Goal: Navigation & Orientation: Find specific page/section

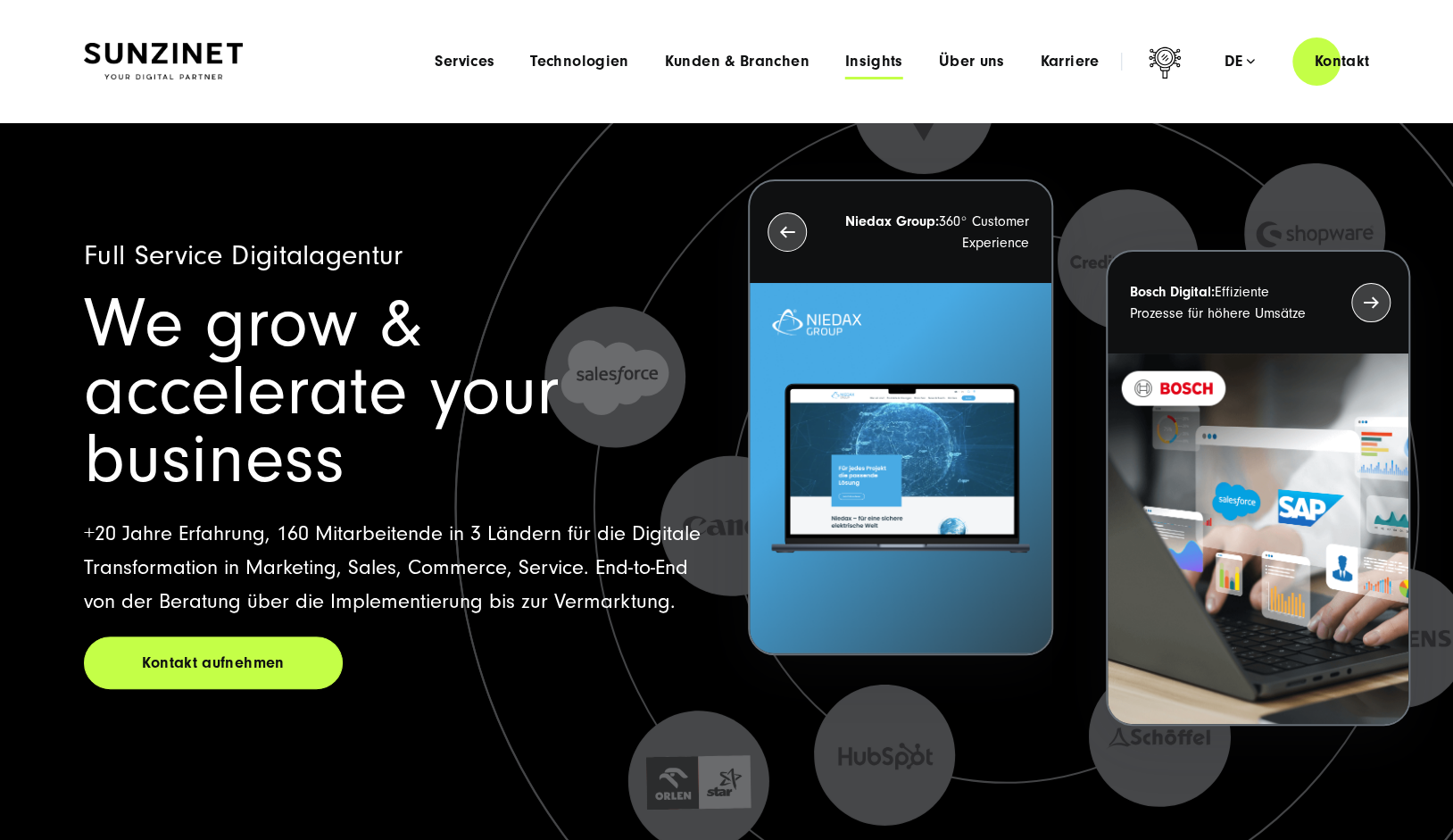
click at [864, 60] on span "Insights" at bounding box center [873, 61] width 58 height 17
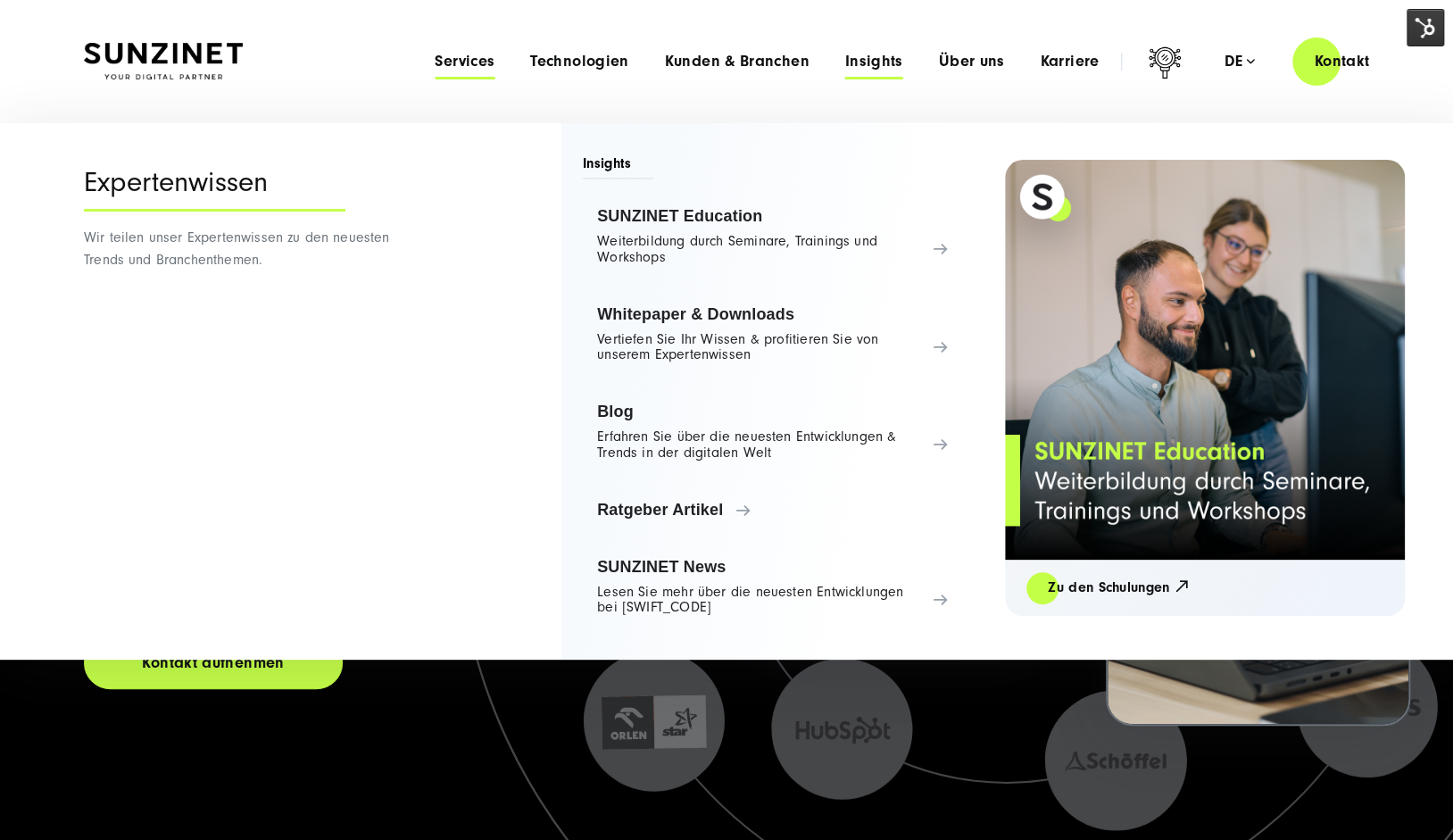
click at [473, 63] on span "Services" at bounding box center [464, 61] width 60 height 17
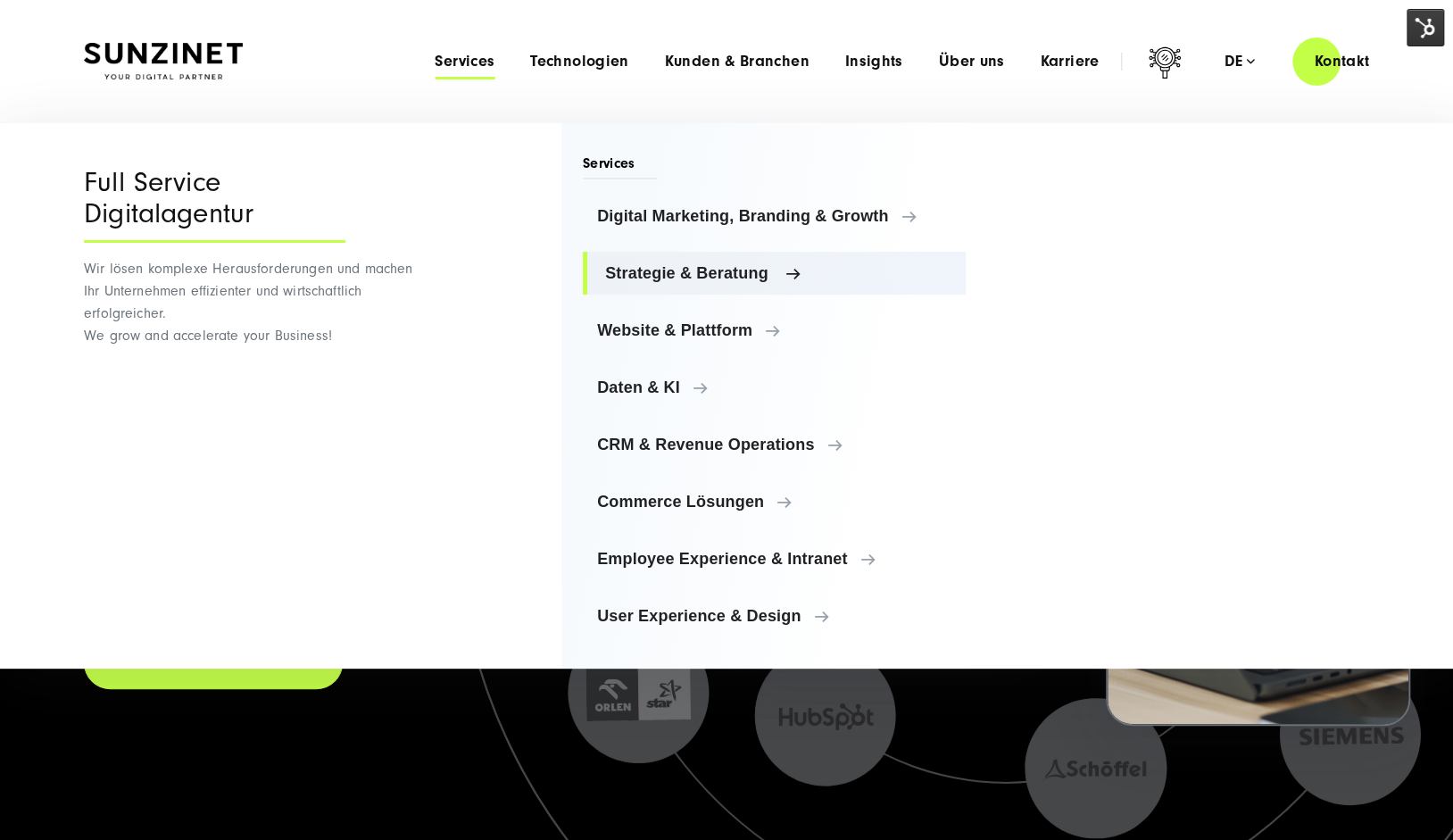
click at [693, 264] on span "Strategie & Beratung" at bounding box center [778, 272] width 346 height 17
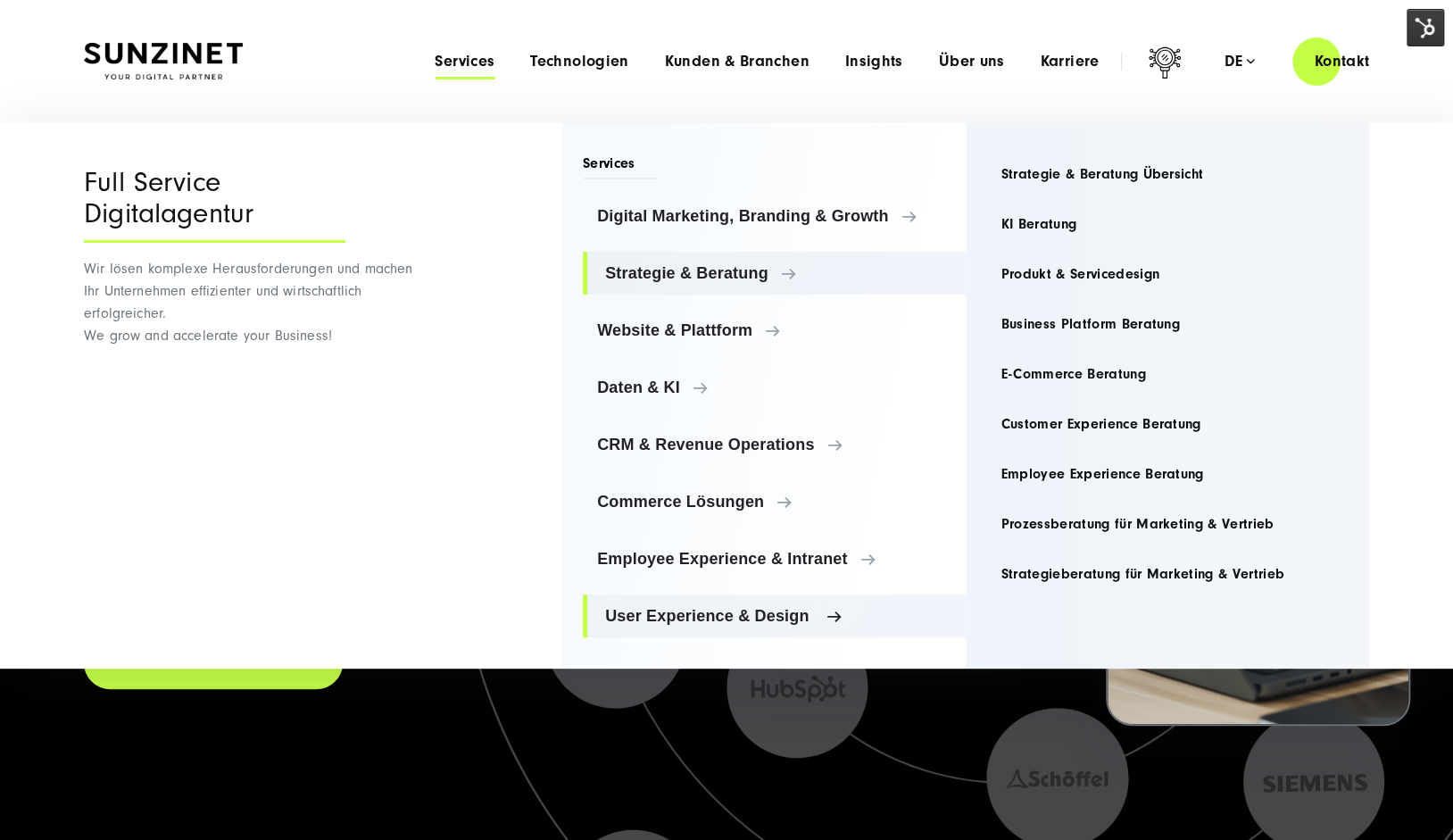
click at [695, 625] on link "User Experience & Design" at bounding box center [774, 616] width 383 height 43
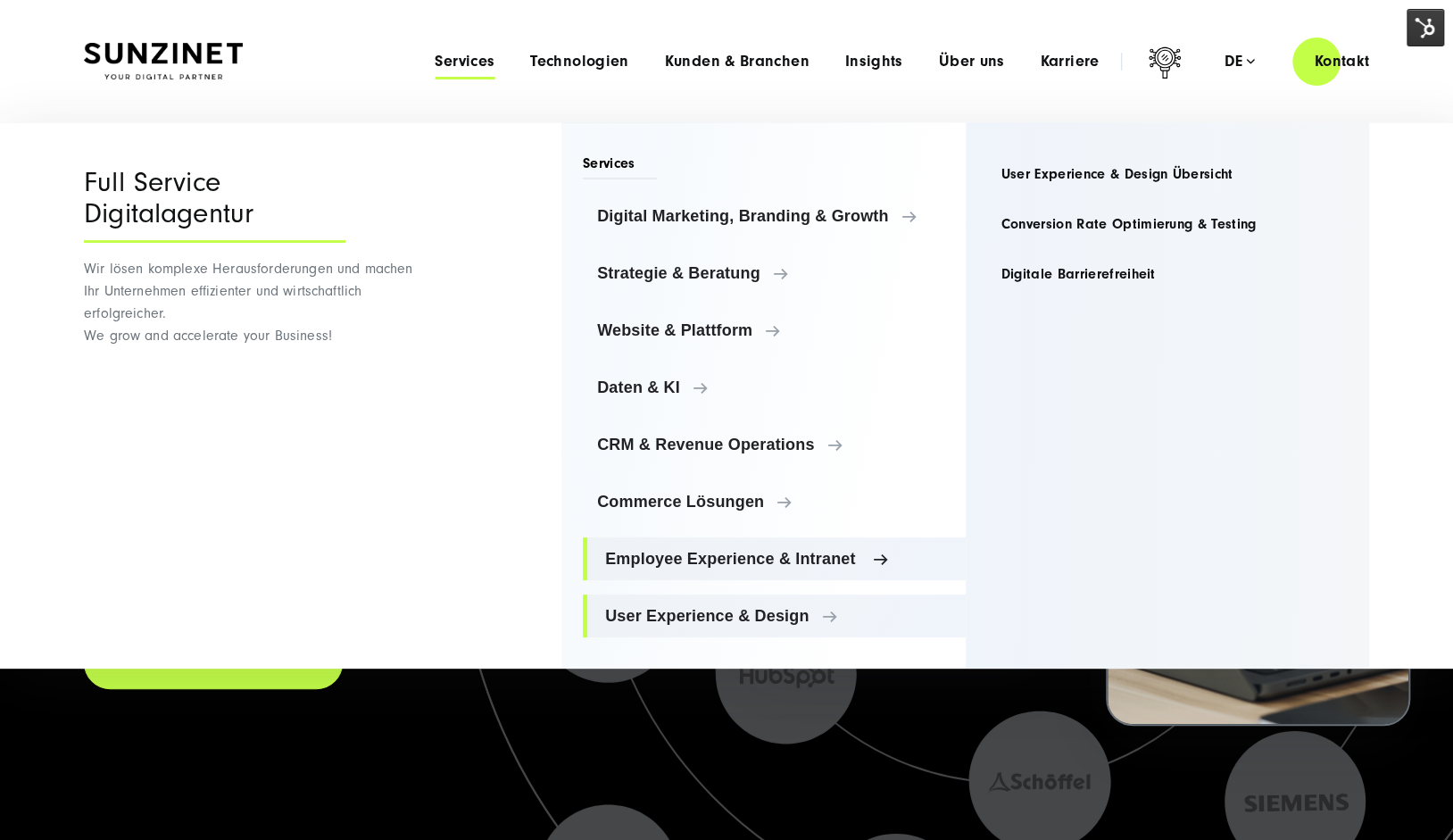
click at [721, 549] on span "Employee Experience & Intranet" at bounding box center [778, 558] width 346 height 17
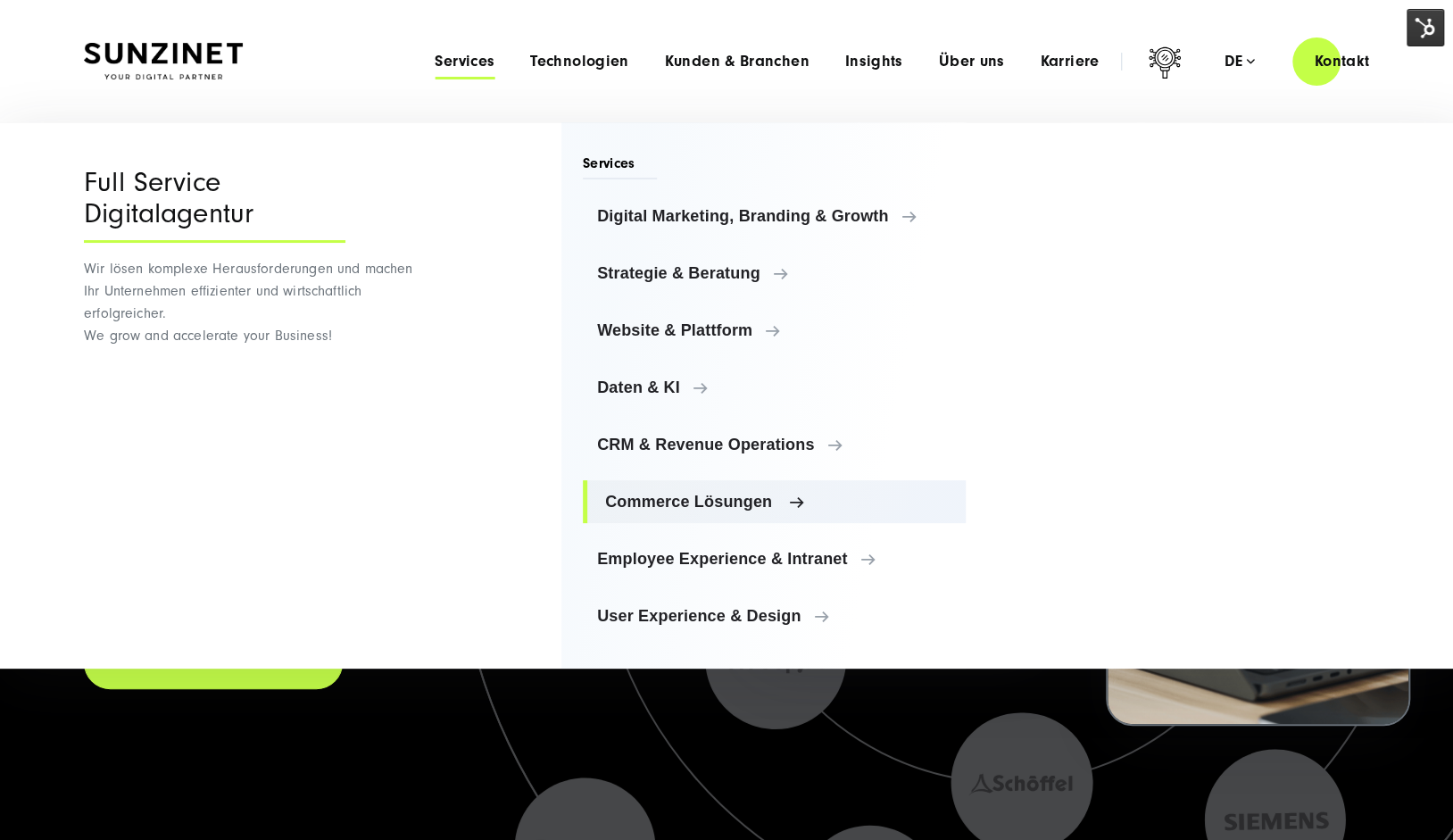
click at [722, 487] on link "Commerce Lösungen" at bounding box center [774, 501] width 383 height 43
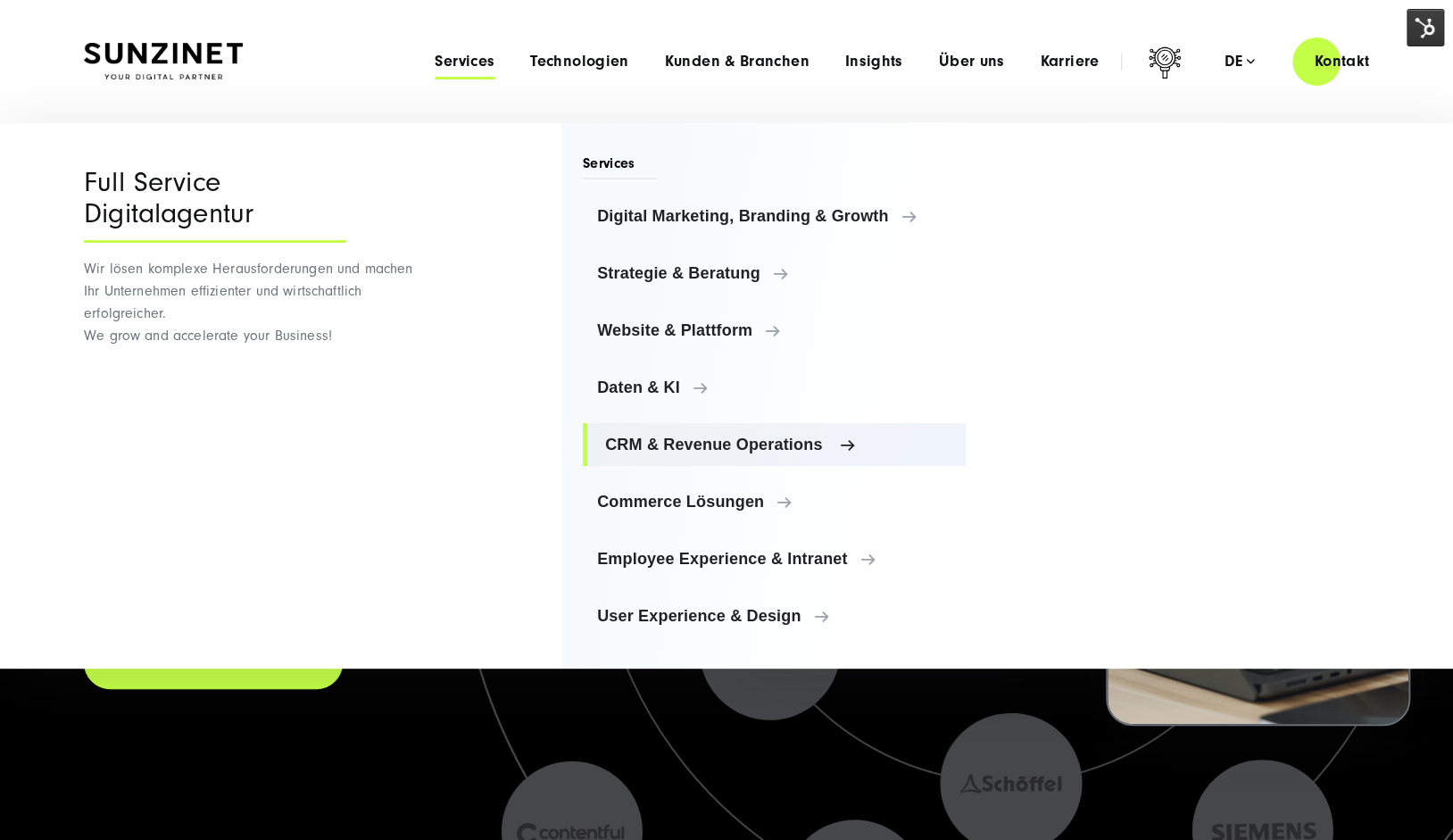
click at [722, 451] on span "CRM & Revenue Operations" at bounding box center [778, 443] width 346 height 17
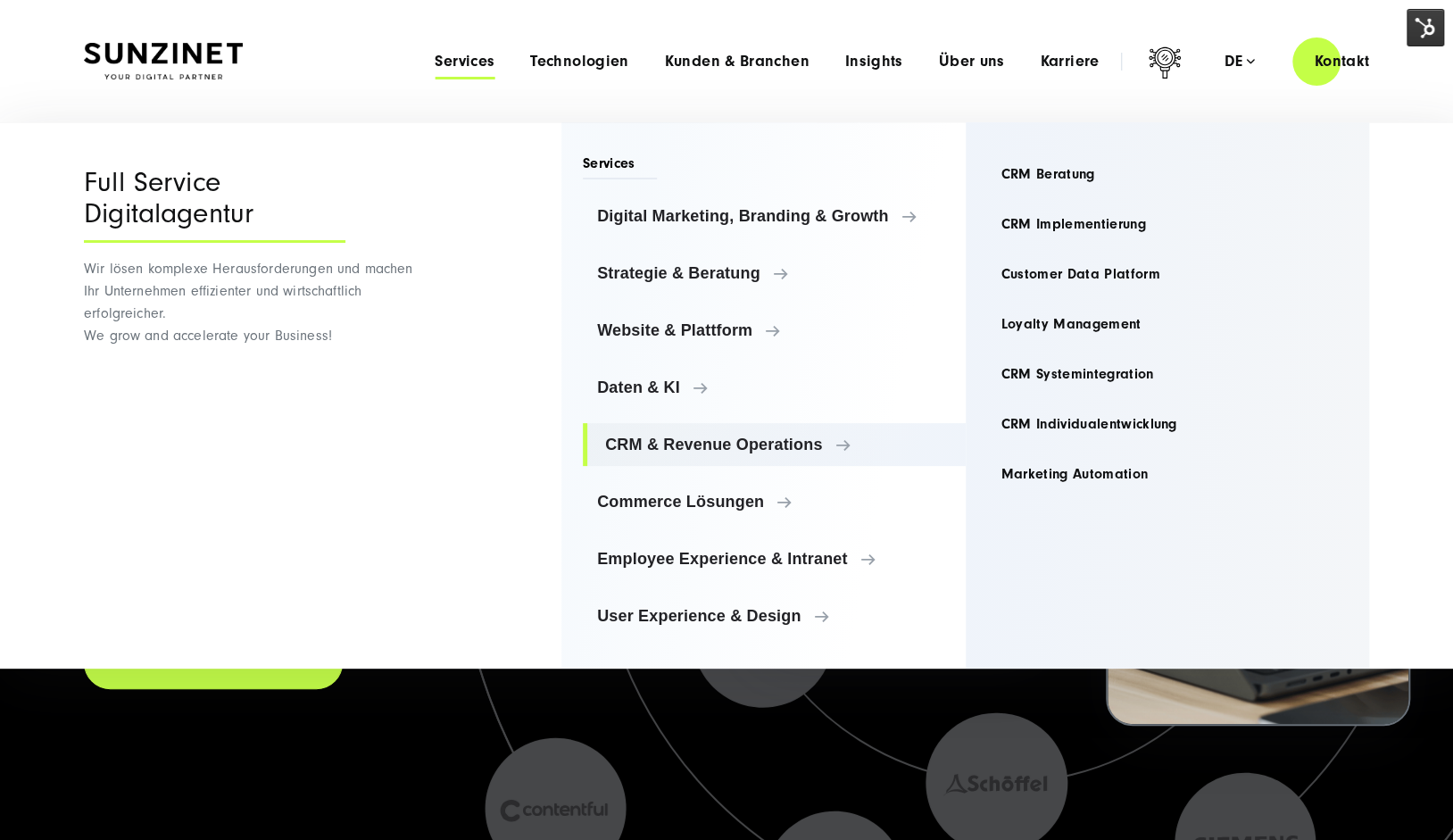
click at [680, 413] on ul "Digital Marketing, Branding & Growth Digital Marketing, Branding & Growth Digit…" at bounding box center [774, 415] width 383 height 443
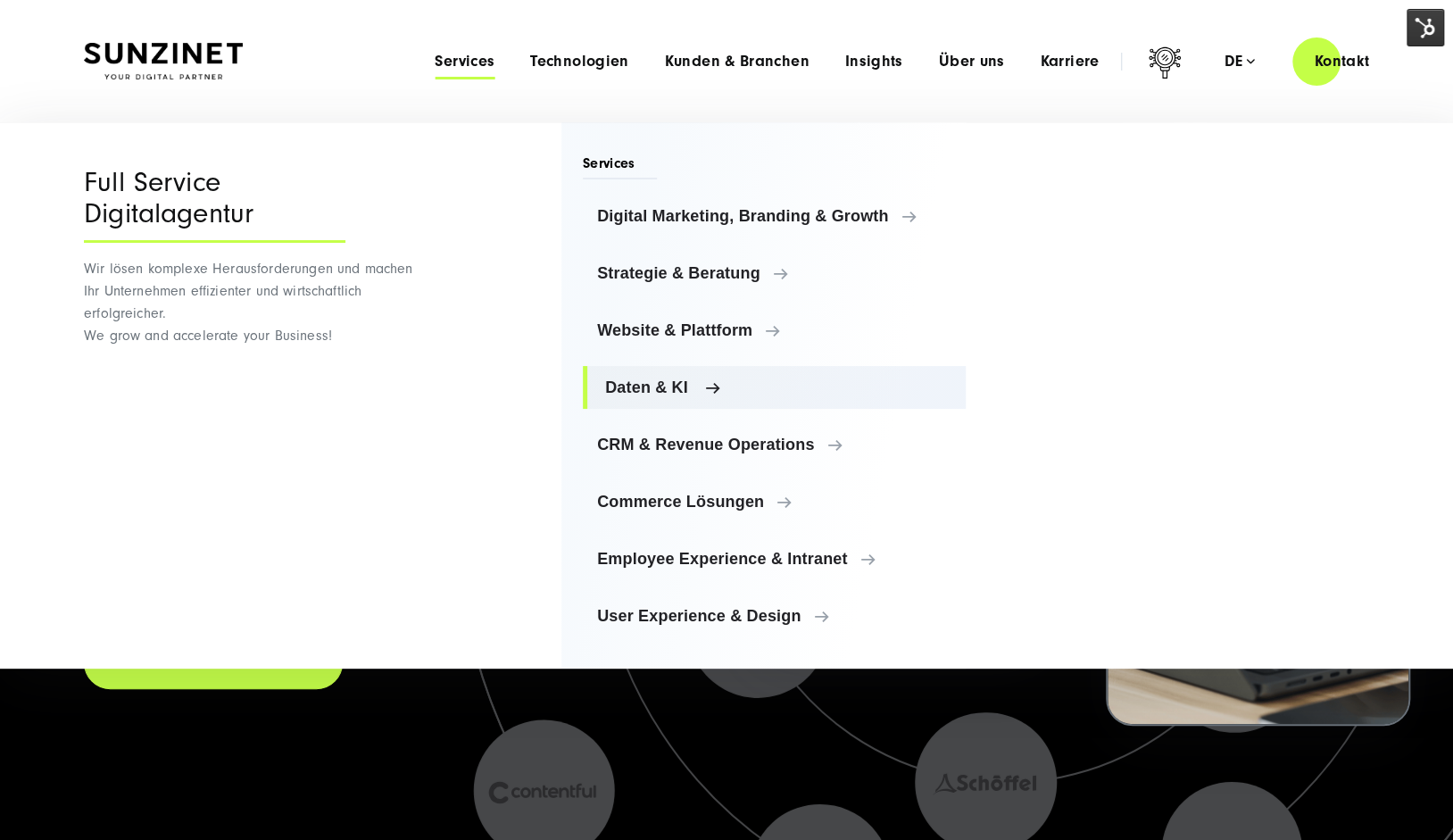
click at [665, 395] on span "Daten & KI" at bounding box center [778, 386] width 346 height 17
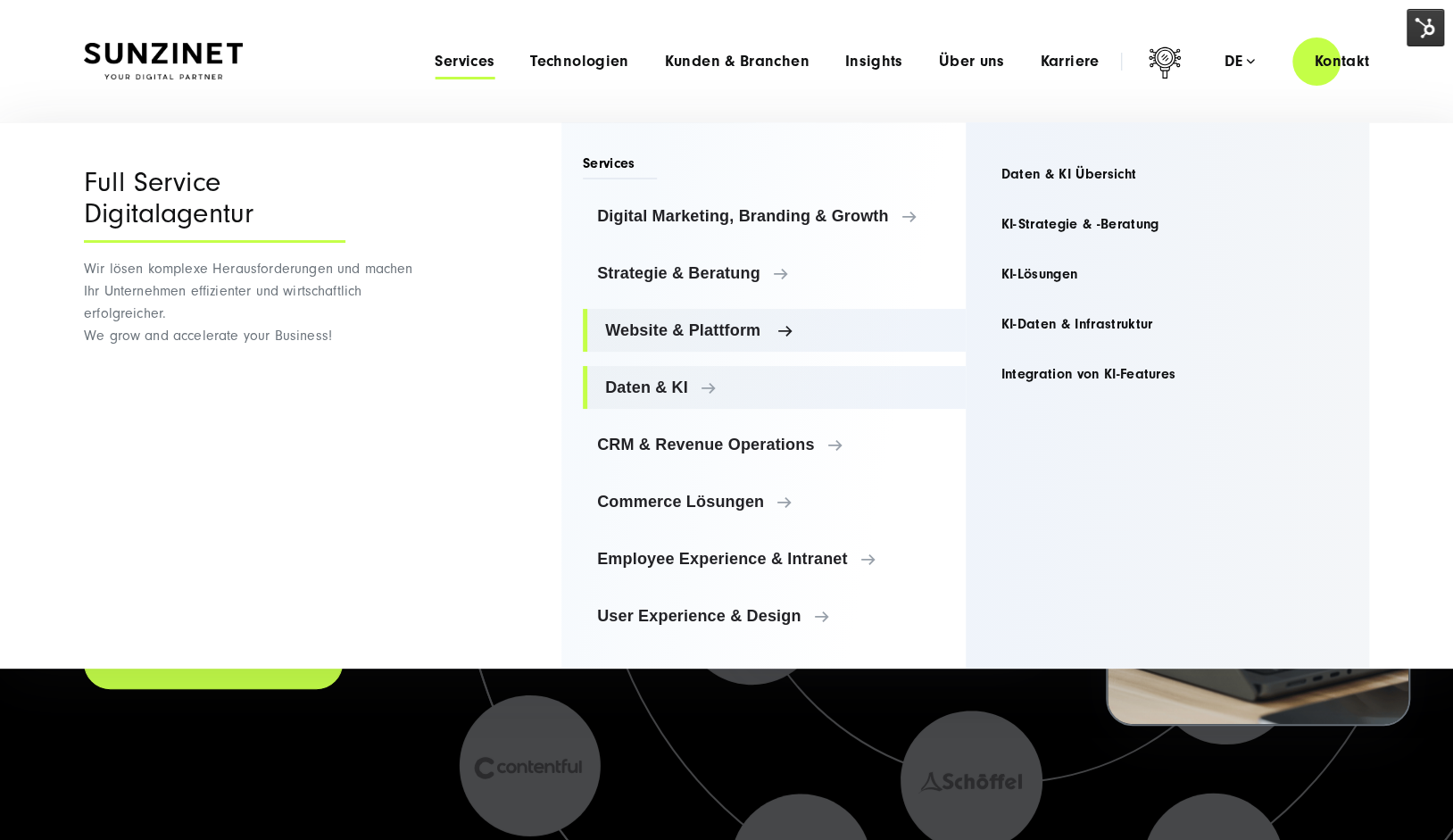
click at [689, 328] on span "Website & Plattform" at bounding box center [778, 329] width 346 height 17
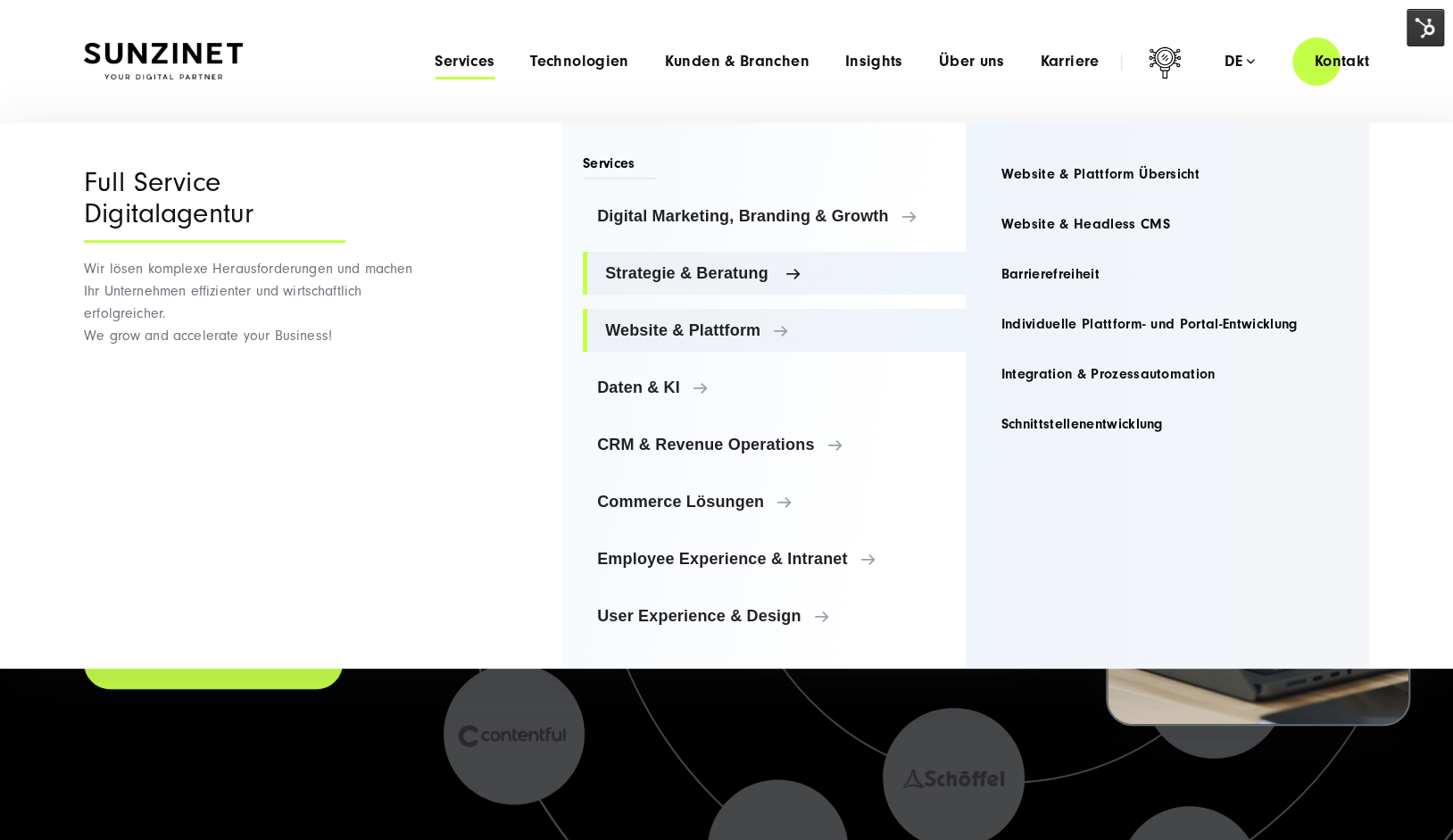
click at [704, 264] on span "Strategie & Beratung" at bounding box center [778, 272] width 346 height 17
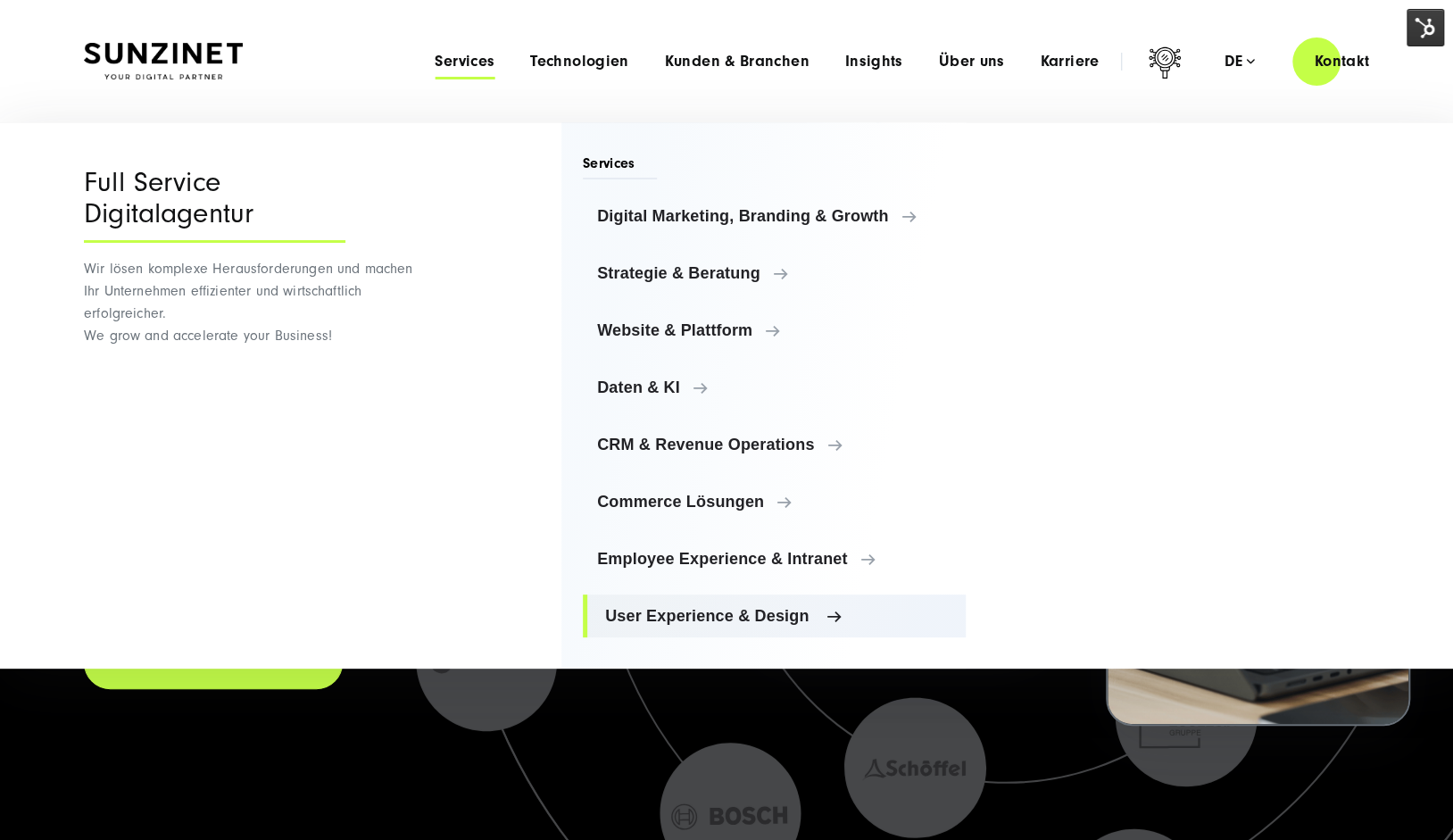
click at [728, 620] on span "User Experience & Design" at bounding box center [778, 615] width 346 height 17
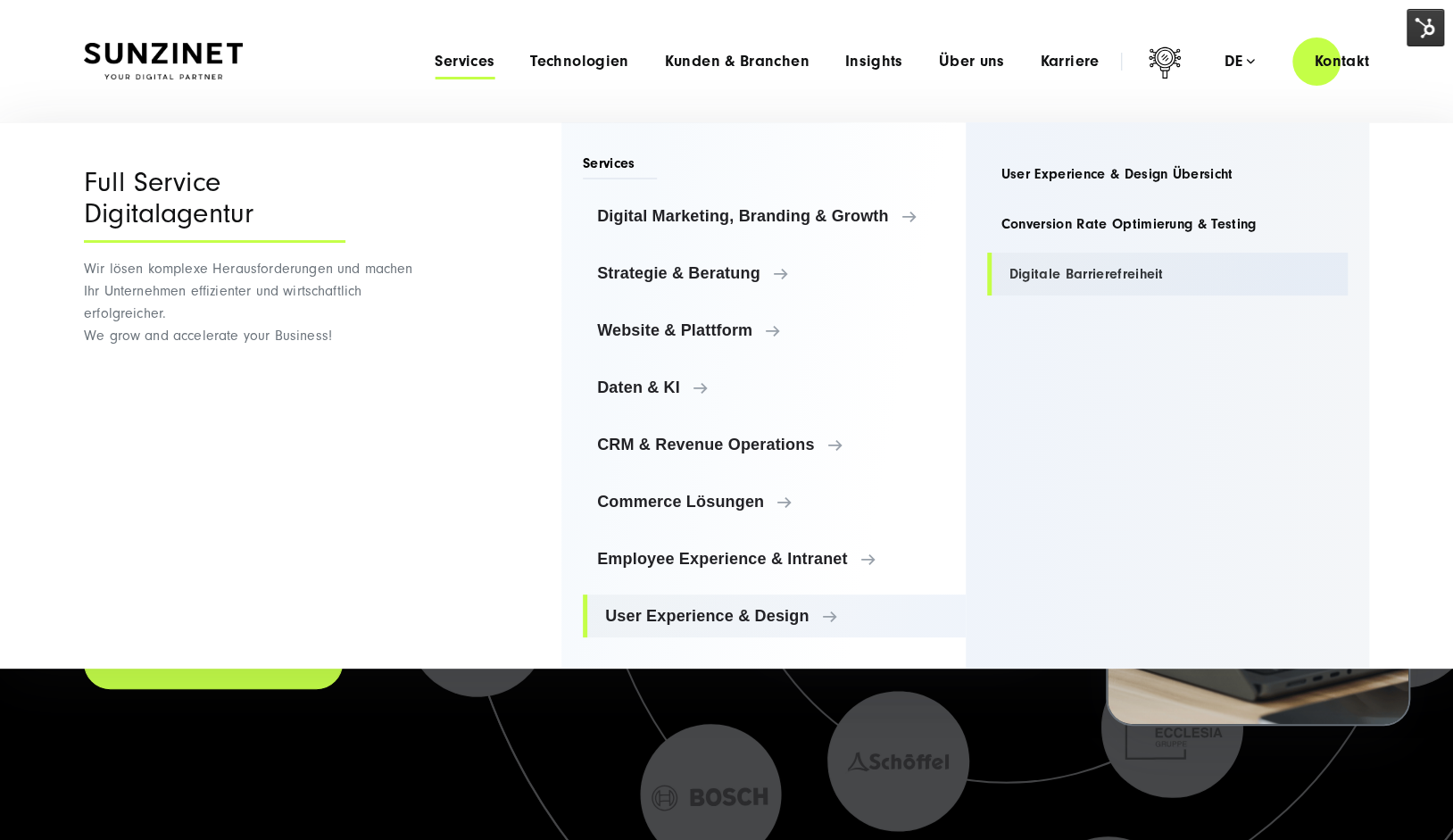
click at [1056, 276] on link "Digitale Barrierefreiheit" at bounding box center [1168, 273] width 362 height 43
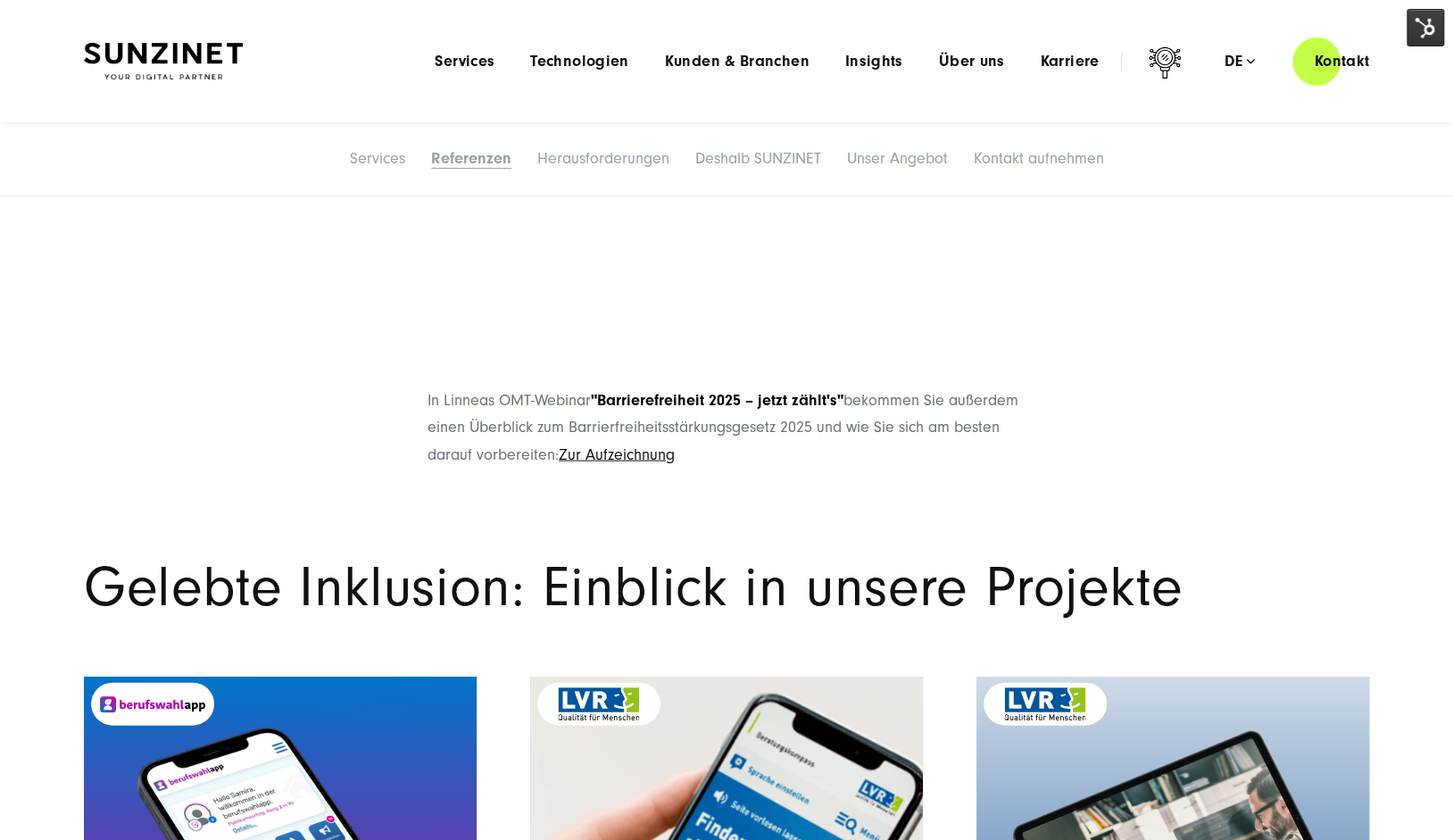
scroll to position [1541, 0]
